Goal: Task Accomplishment & Management: Manage account settings

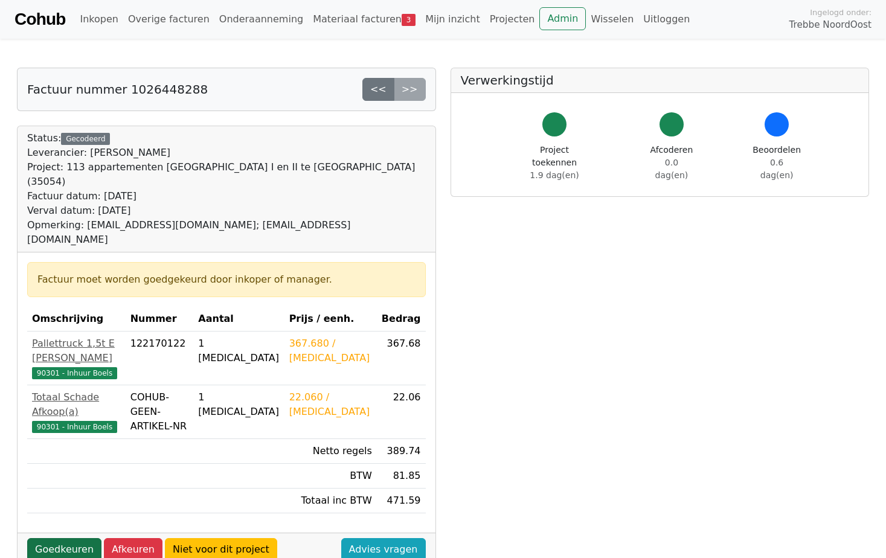
click at [68, 538] on link "Goedkeuren" at bounding box center [64, 549] width 74 height 23
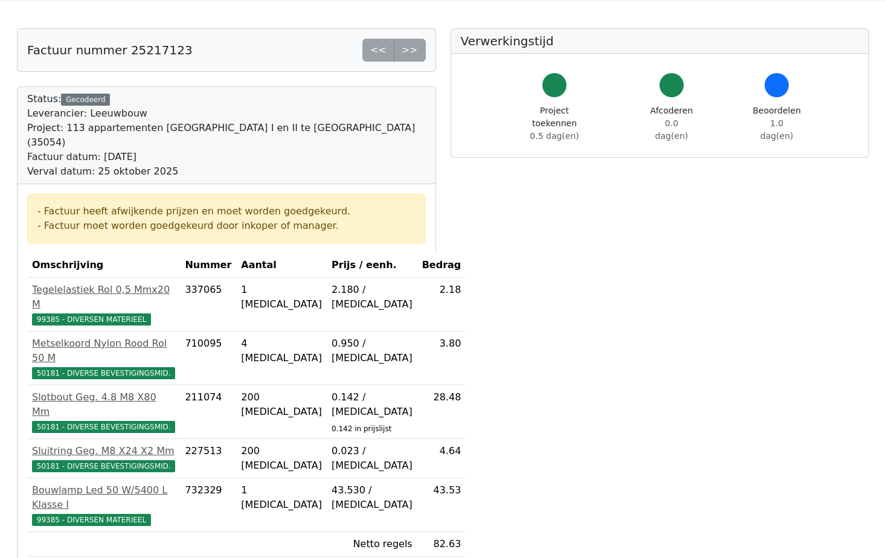
scroll to position [60, 0]
